Goal: Task Accomplishment & Management: Manage account settings

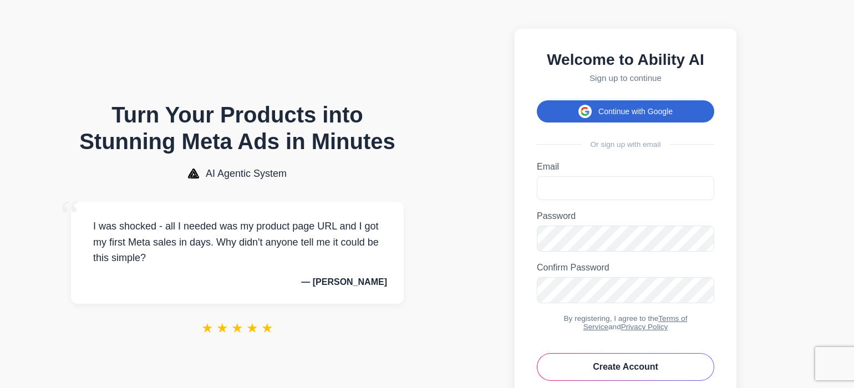
click at [634, 114] on button "Continue with Google" at bounding box center [625, 111] width 177 height 22
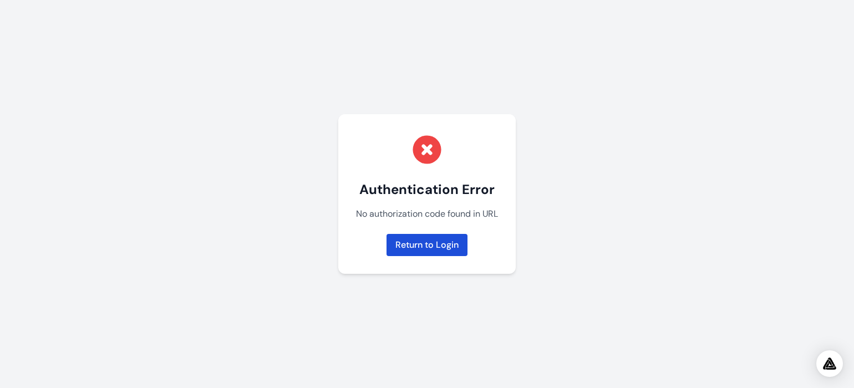
click at [440, 238] on link "Return to Login" at bounding box center [426, 245] width 81 height 22
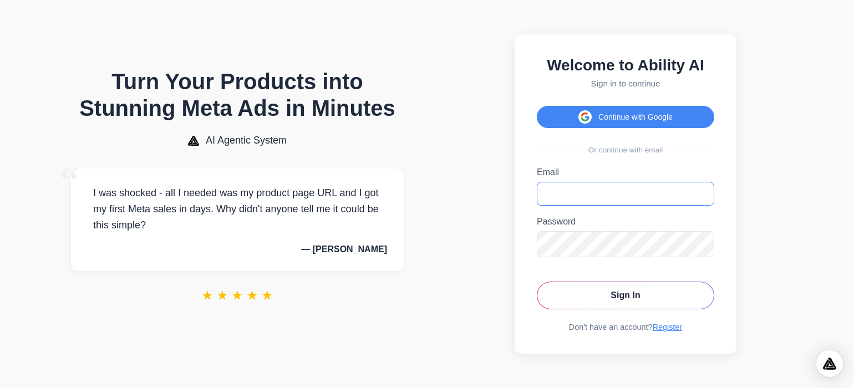
click at [606, 191] on input "Email" at bounding box center [625, 194] width 177 height 24
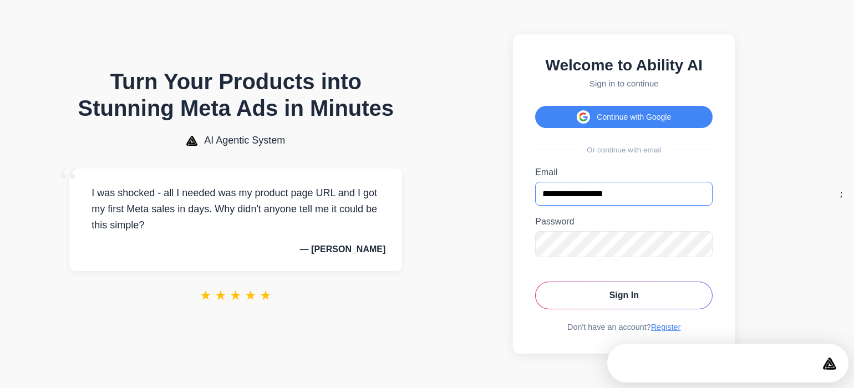
type input "**********"
click at [624, 301] on button "Sign In" at bounding box center [623, 296] width 177 height 28
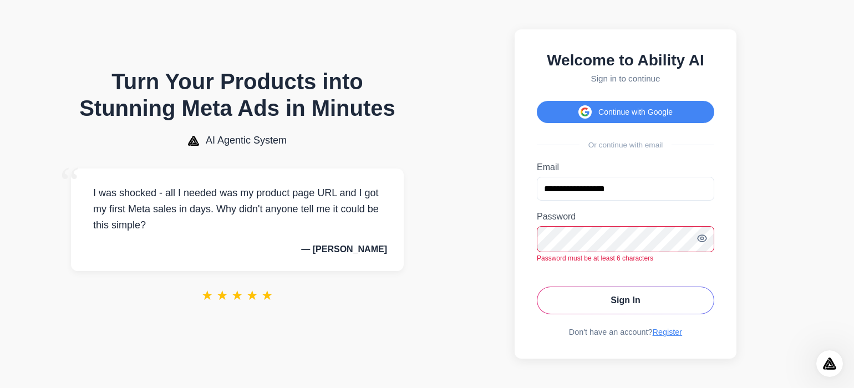
click at [625, 312] on button "Sign In" at bounding box center [625, 301] width 177 height 28
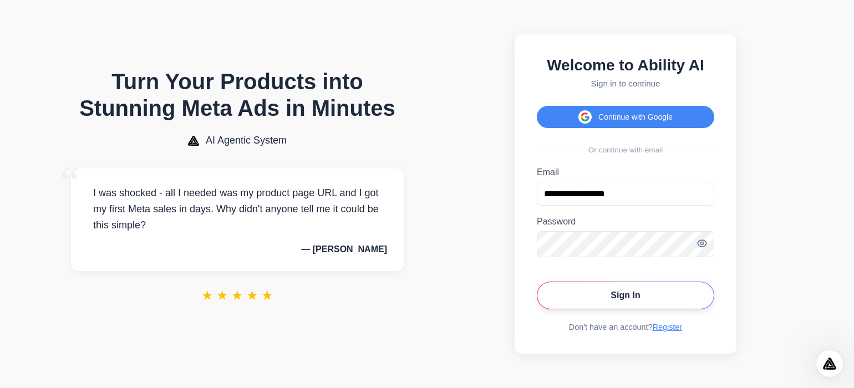
click at [624, 294] on button "Sign In" at bounding box center [625, 296] width 177 height 28
click at [702, 243] on icon "Toggle password visibility" at bounding box center [701, 243] width 11 height 11
click at [625, 301] on button "Sign In" at bounding box center [625, 296] width 177 height 28
click at [659, 279] on form "**********" at bounding box center [625, 238] width 177 height 142
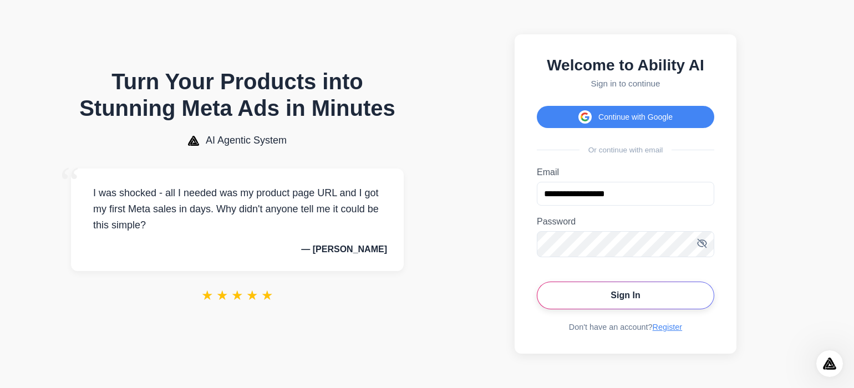
click at [648, 299] on button "Sign In" at bounding box center [625, 296] width 177 height 28
drag, startPoint x: 75, startPoint y: 0, endPoint x: 81, endPoint y: 0, distance: 6.1
click at [79, 0] on body "Turn Your Products into Stunning Meta Ads in Minutes AI Agentic System “ I was …" at bounding box center [427, 194] width 854 height 388
drag, startPoint x: 620, startPoint y: 292, endPoint x: 641, endPoint y: 284, distance: 21.9
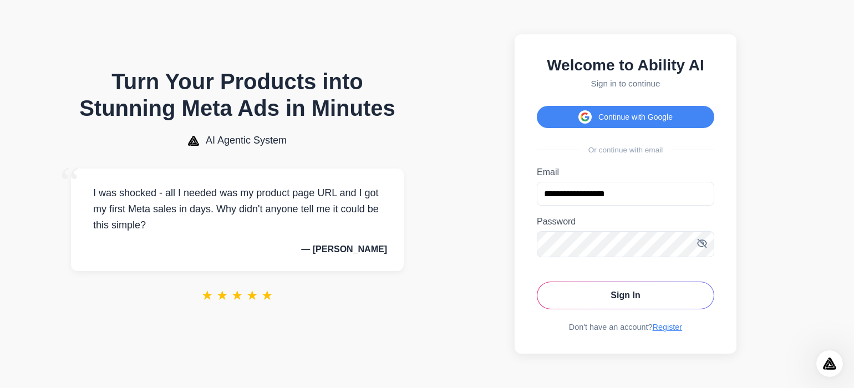
click at [639, 285] on form "**********" at bounding box center [625, 238] width 177 height 142
click at [641, 291] on button "Sign In" at bounding box center [625, 296] width 177 height 28
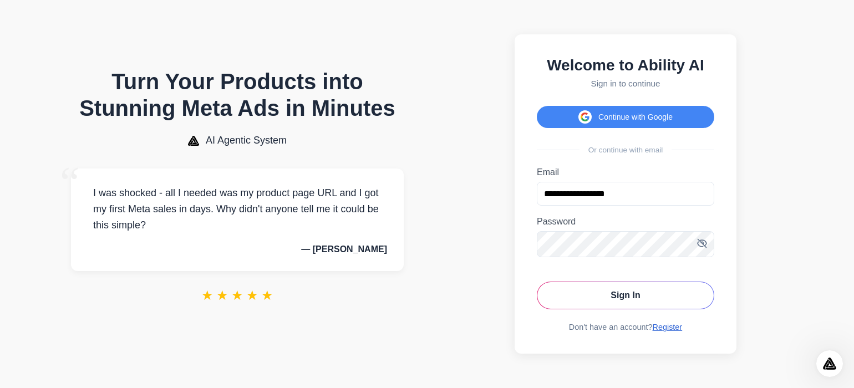
click at [680, 330] on link "Register" at bounding box center [668, 327] width 30 height 9
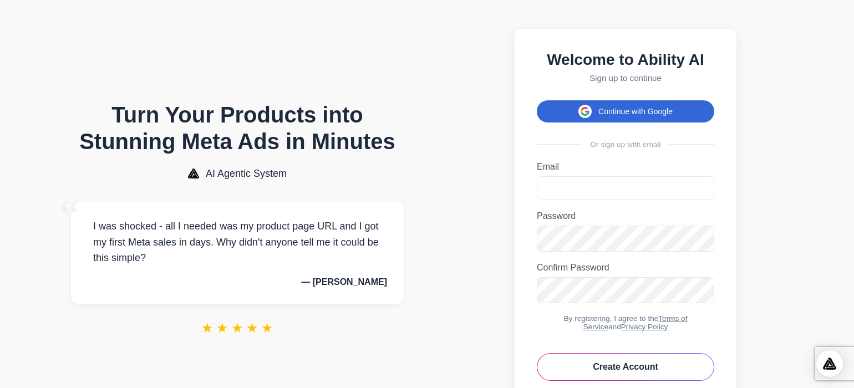
click at [610, 114] on button "Continue with Google" at bounding box center [625, 111] width 177 height 22
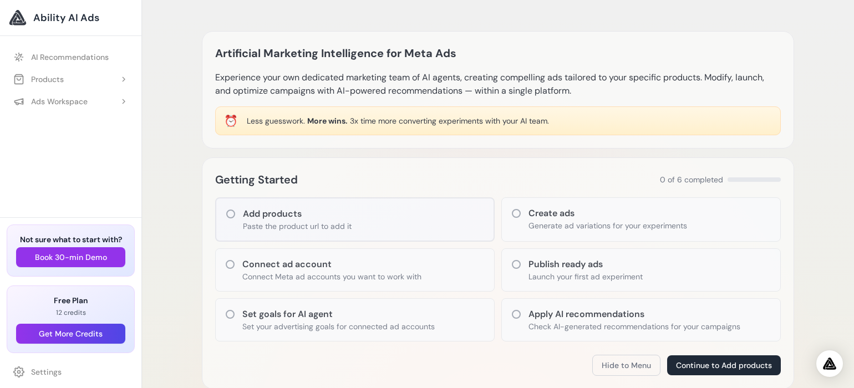
scroll to position [548, 0]
